Goal: Find specific page/section

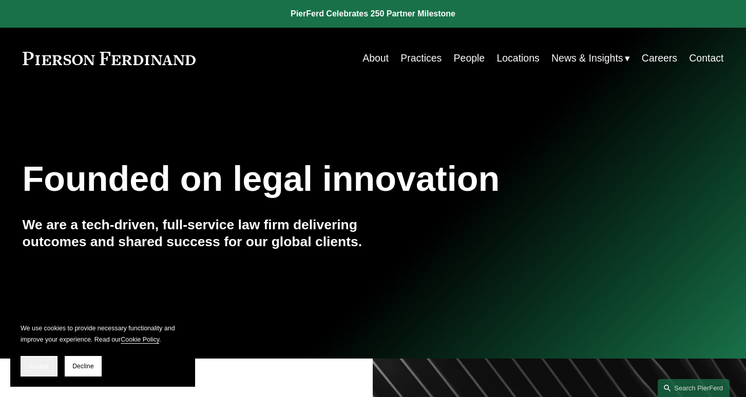
click at [45, 373] on button "Accept" at bounding box center [39, 366] width 37 height 21
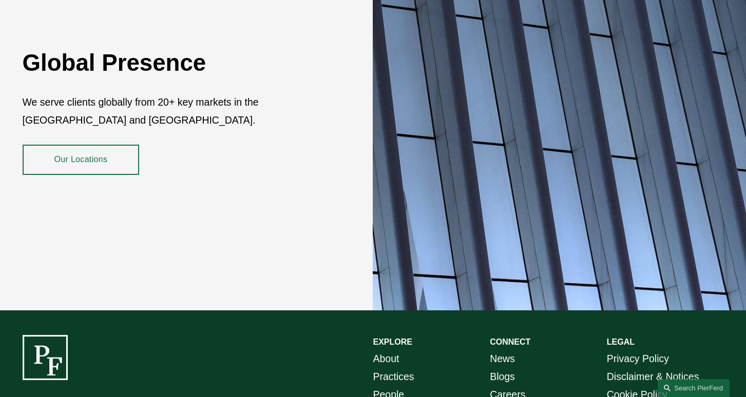
scroll to position [1855, 0]
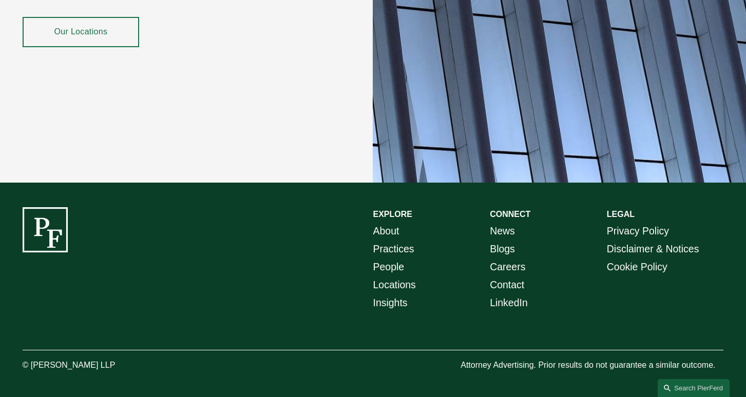
click at [379, 263] on link "People" at bounding box center [388, 267] width 31 height 18
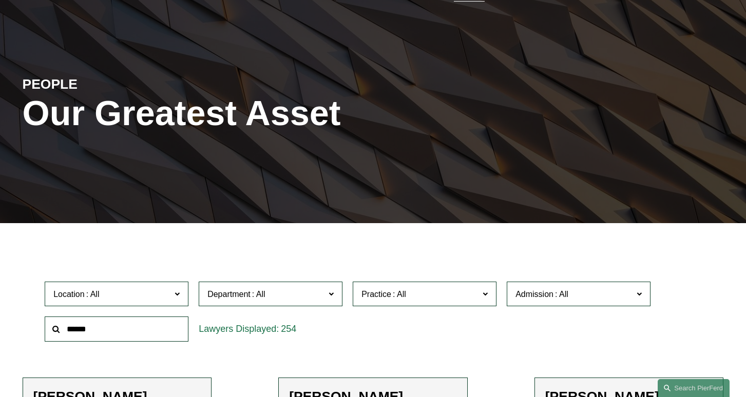
scroll to position [205, 0]
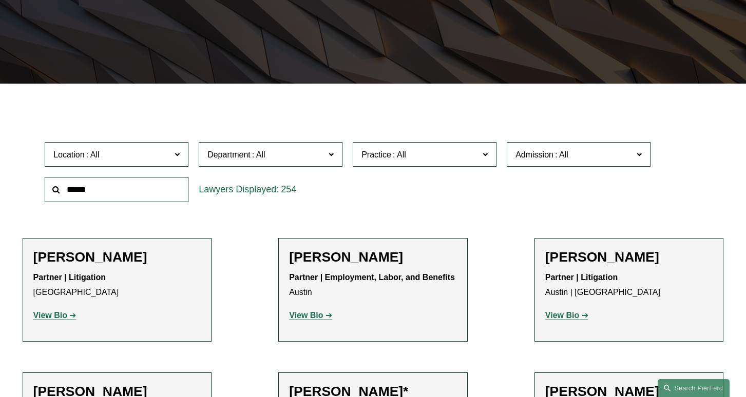
click at [452, 159] on span "Practice" at bounding box center [420, 155] width 118 height 14
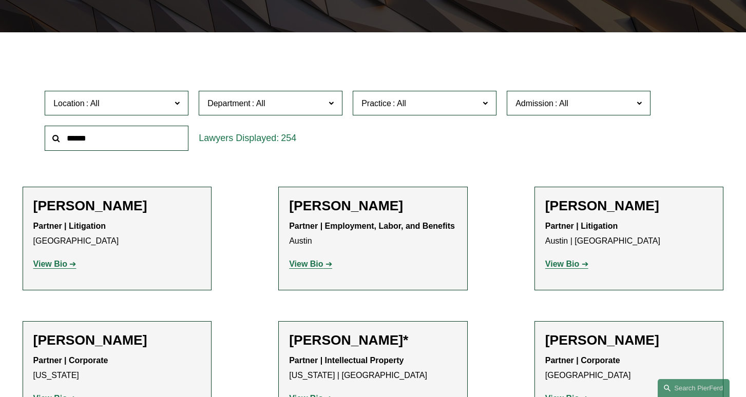
scroll to position [2043, 0]
click at [681, 384] on link "Search this site" at bounding box center [694, 388] width 72 height 18
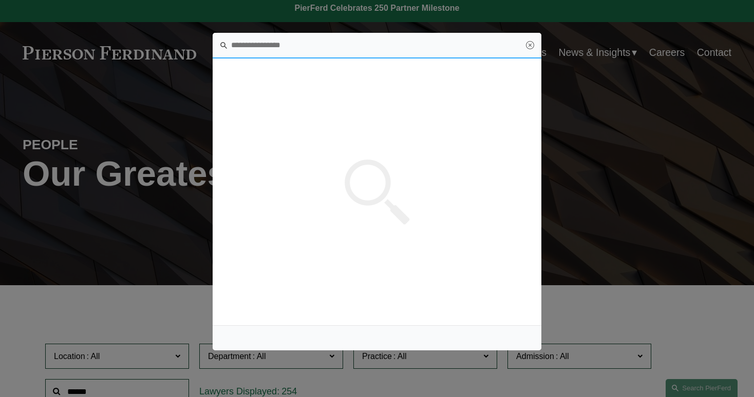
scroll to position [0, 0]
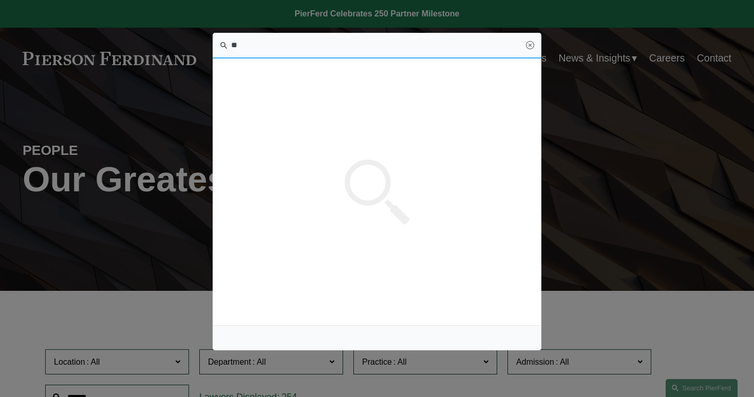
type input "*"
type input "**********"
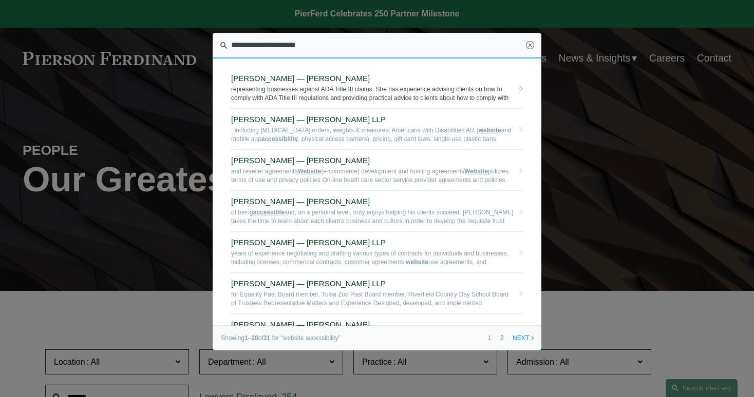
click at [238, 77] on span "[PERSON_NAME] — [PERSON_NAME]" at bounding box center [372, 78] width 282 height 9
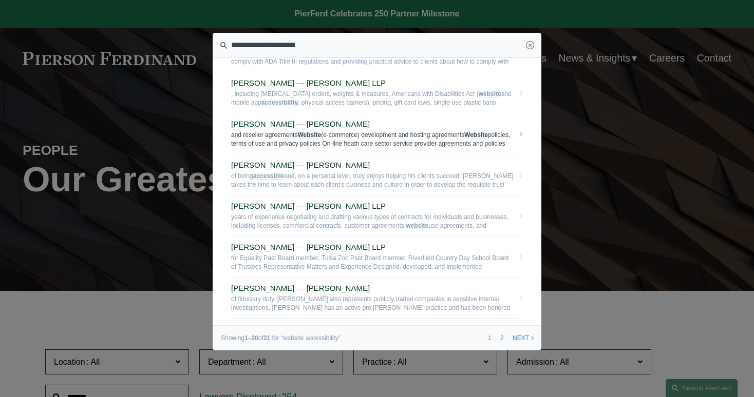
scroll to position [103, 0]
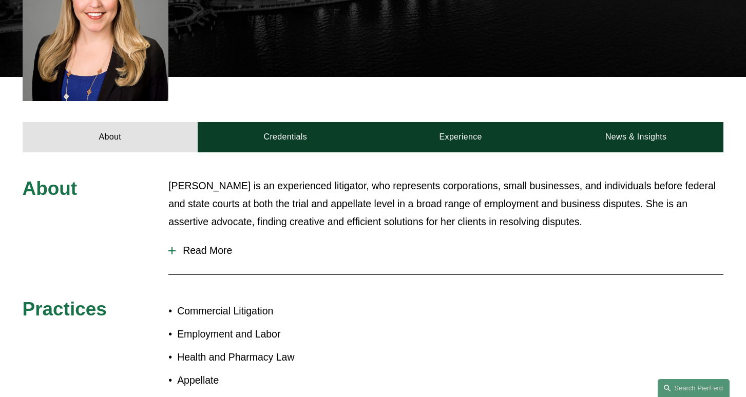
scroll to position [257, 0]
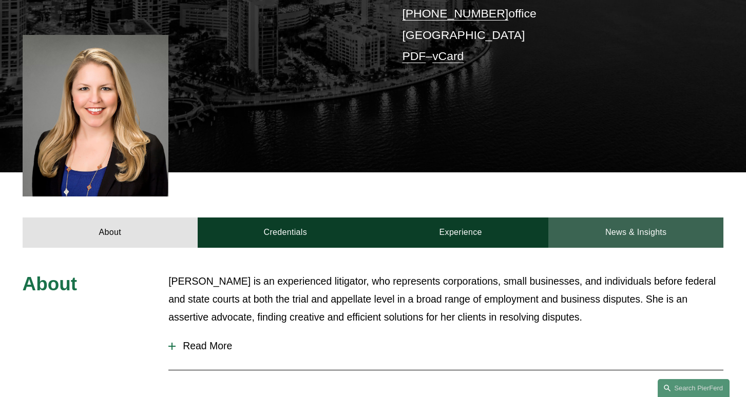
click at [591, 223] on link "News & Insights" at bounding box center [635, 233] width 175 height 30
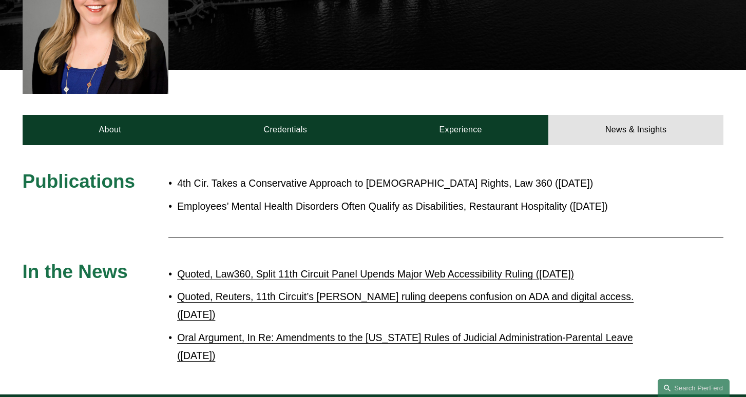
scroll to position [0, 0]
